Goal: Information Seeking & Learning: Learn about a topic

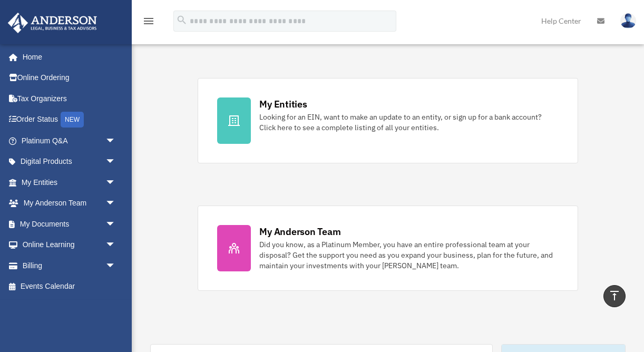
scroll to position [298, 0]
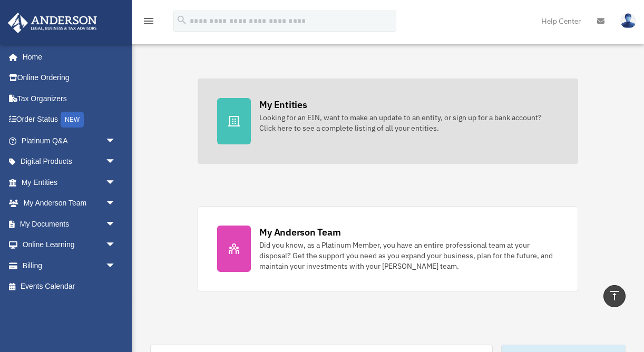
click at [288, 136] on link "My Entities Looking for an EIN, want to make an update to an entity, or sign up…" at bounding box center [388, 120] width 380 height 85
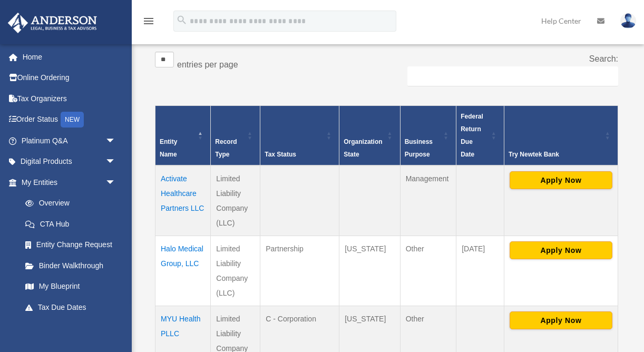
scroll to position [183, 0]
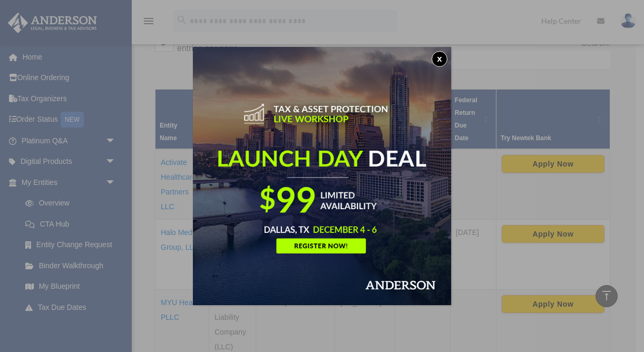
click at [440, 61] on button "x" at bounding box center [439, 59] width 16 height 16
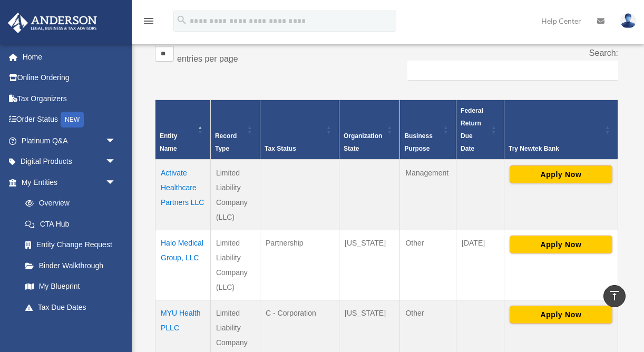
scroll to position [167, 0]
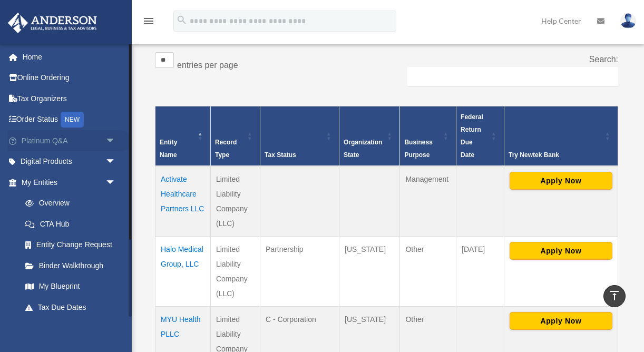
click at [110, 140] on span "arrow_drop_down" at bounding box center [115, 141] width 21 height 22
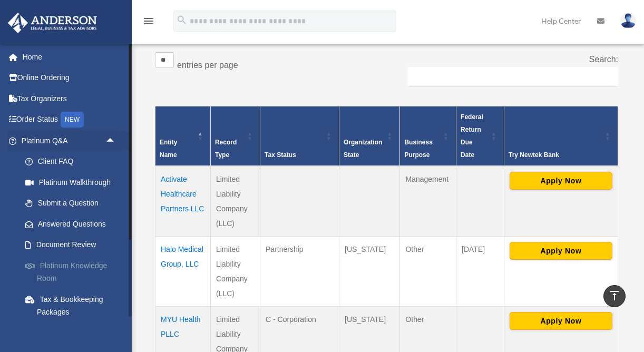
click at [83, 266] on link "Platinum Knowledge Room" at bounding box center [73, 272] width 117 height 34
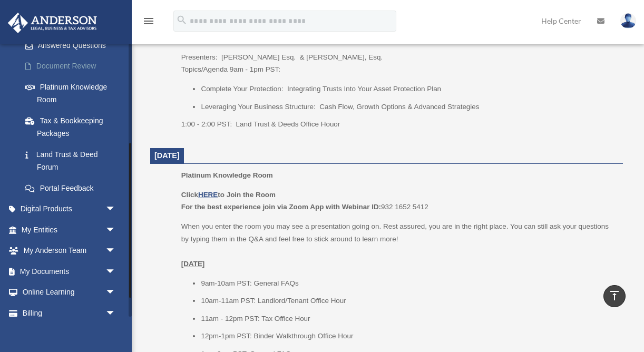
scroll to position [180, 0]
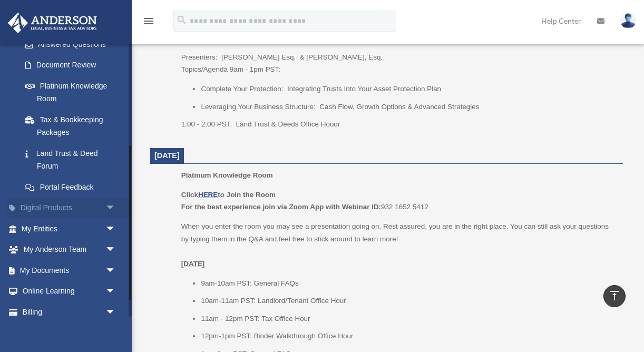
click at [114, 211] on span "arrow_drop_down" at bounding box center [115, 209] width 21 height 22
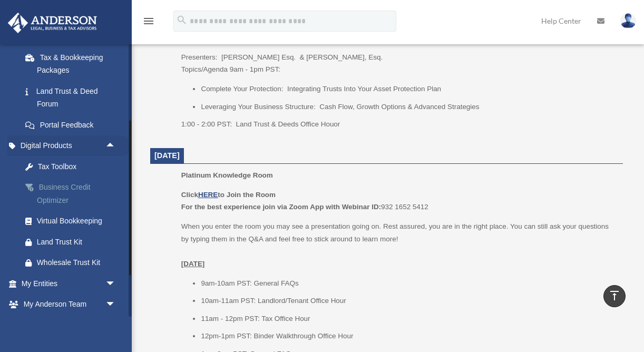
scroll to position [247, 0]
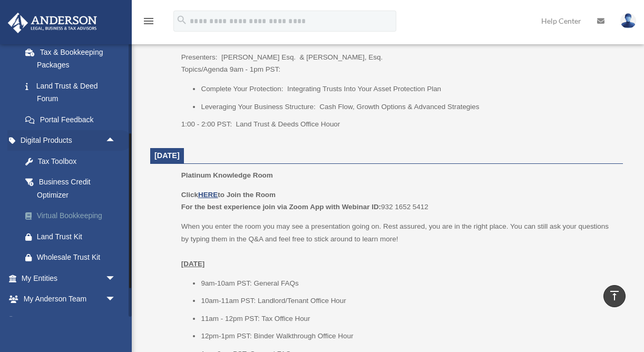
click at [78, 218] on div "Virtual Bookkeeping" at bounding box center [78, 215] width 82 height 13
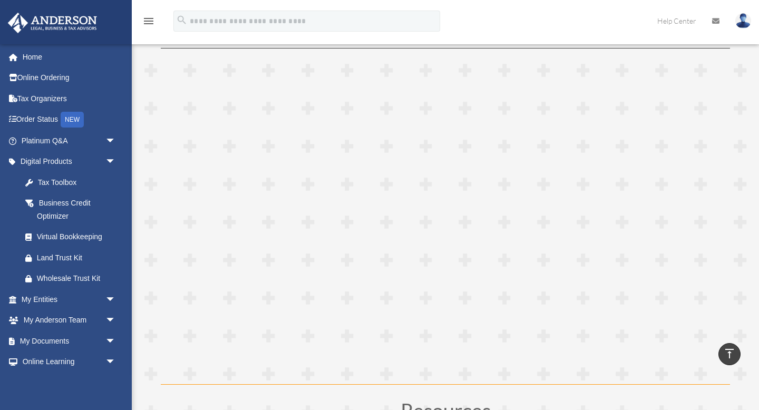
scroll to position [2783, 0]
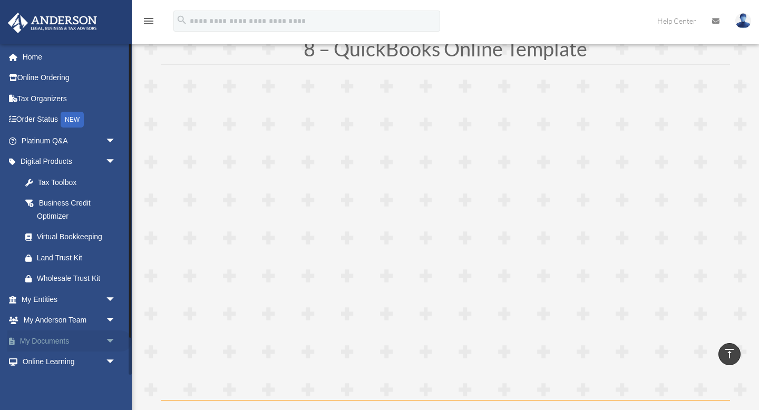
click at [112, 337] on span "arrow_drop_down" at bounding box center [115, 341] width 21 height 22
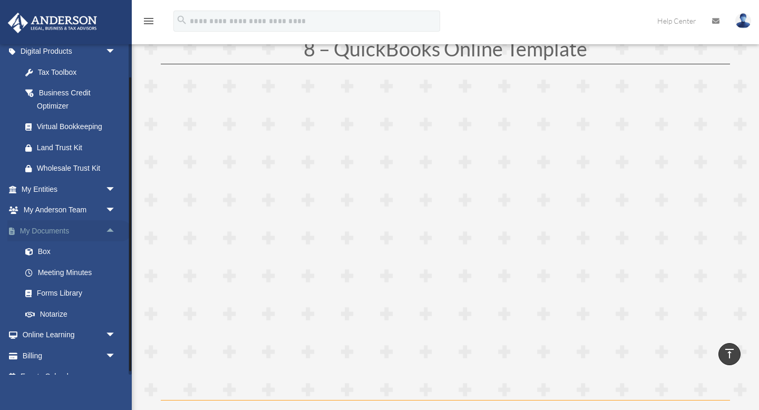
scroll to position [113, 0]
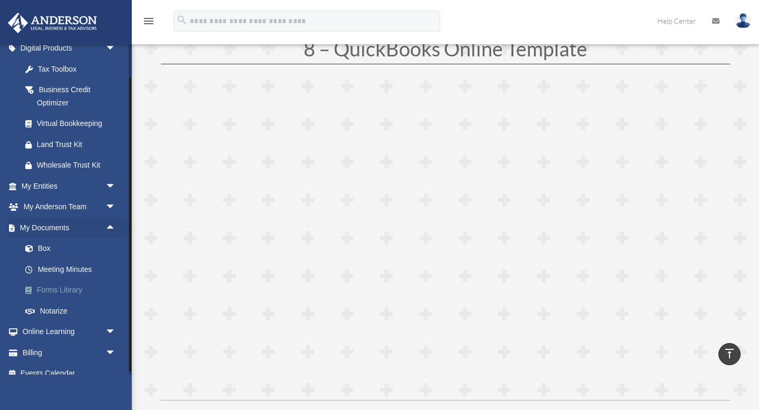
click at [71, 287] on link "Forms Library" at bounding box center [73, 290] width 117 height 21
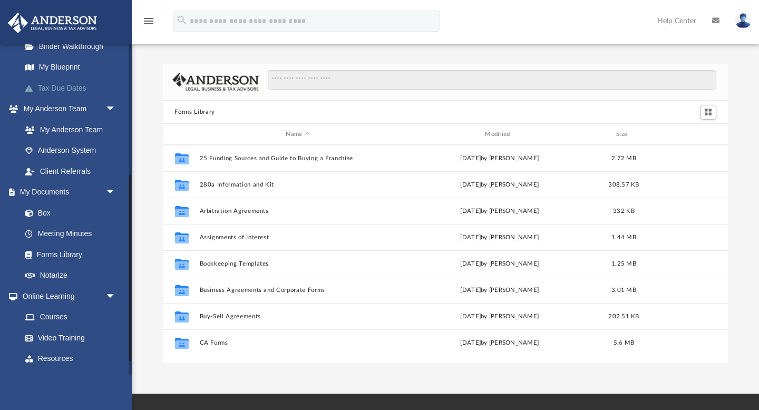
scroll to position [258, 0]
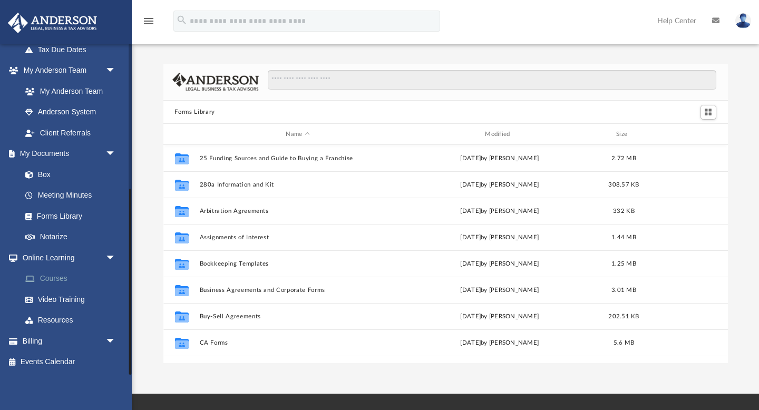
click at [60, 278] on link "Courses" at bounding box center [73, 278] width 117 height 21
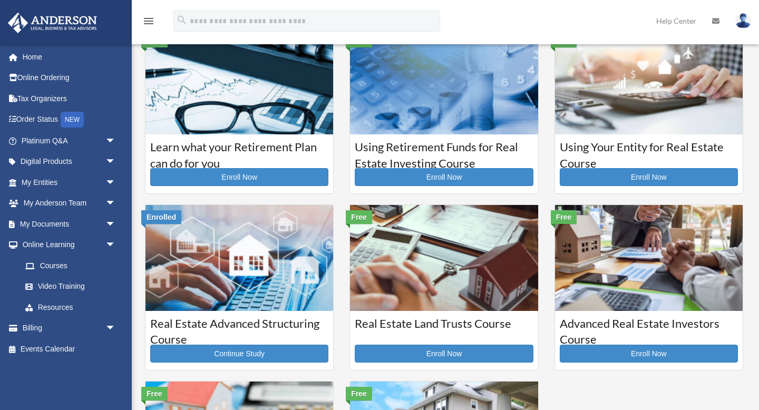
scroll to position [32, 0]
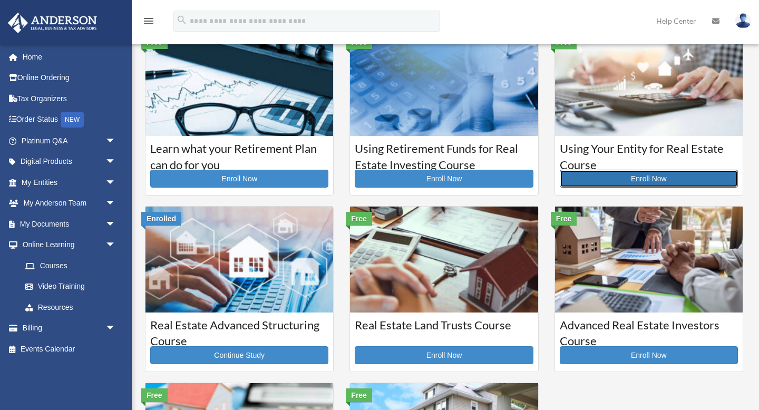
click at [631, 180] on link "Enroll Now" at bounding box center [648, 179] width 178 height 18
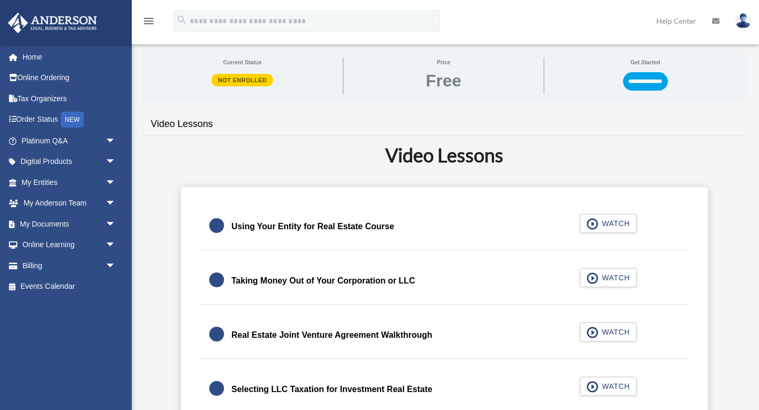
scroll to position [197, 0]
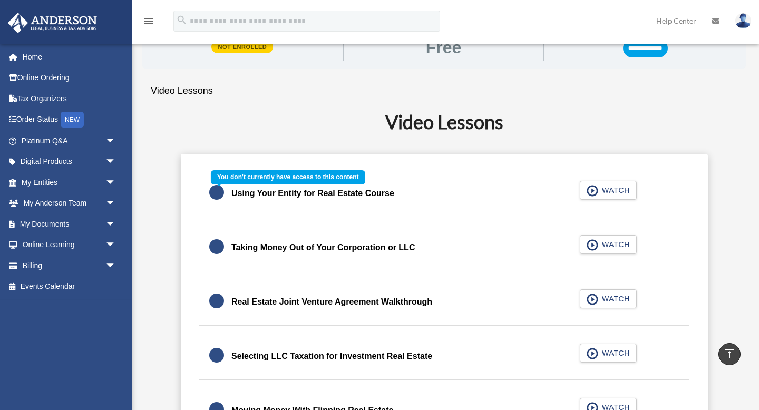
click at [594, 189] on div "Using Your Entity for Real Estate Course WATCH" at bounding box center [444, 193] width 516 height 47
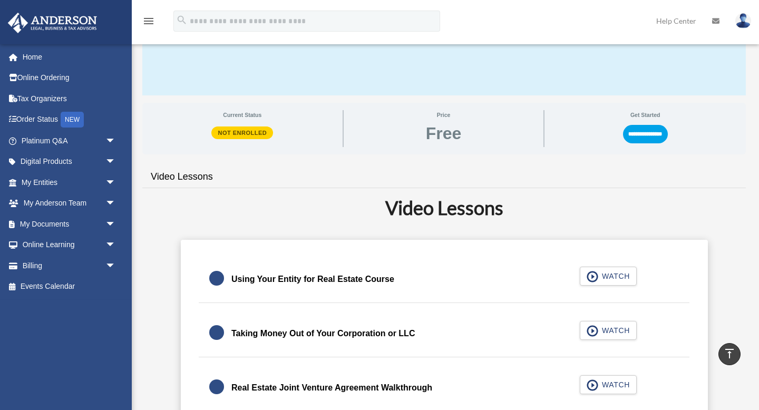
scroll to position [0, 0]
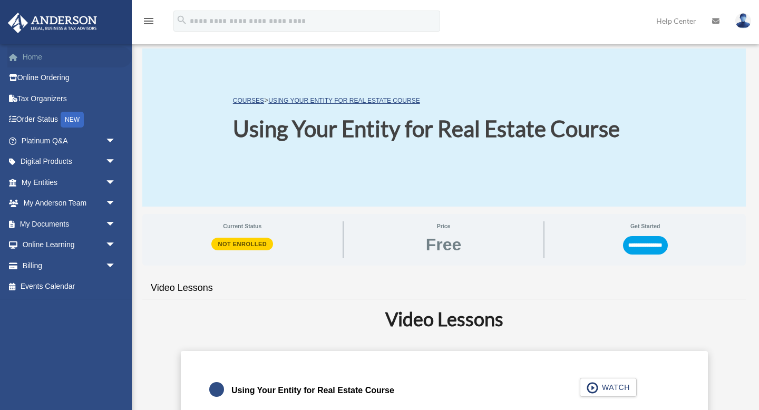
click at [38, 56] on link "Home" at bounding box center [69, 56] width 124 height 21
